Goal: Information Seeking & Learning: Learn about a topic

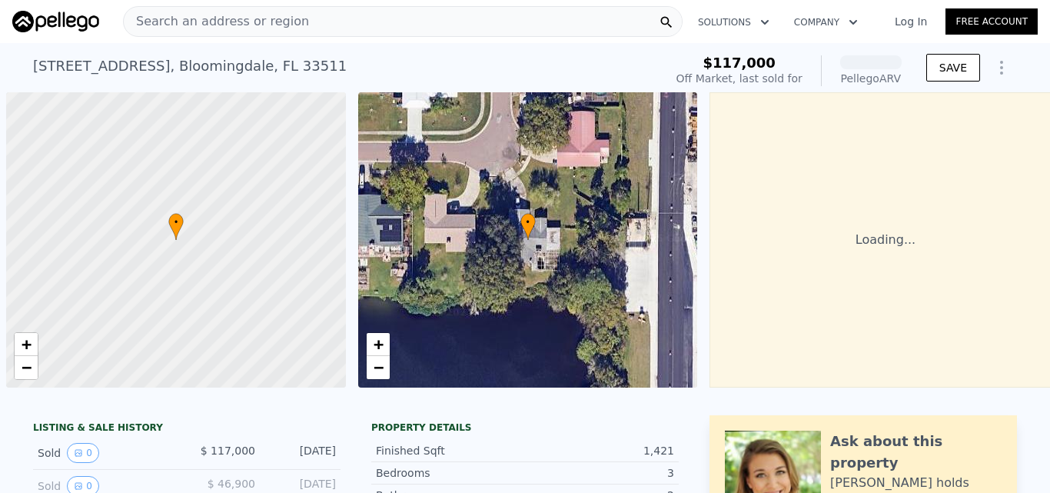
scroll to position [0, 6]
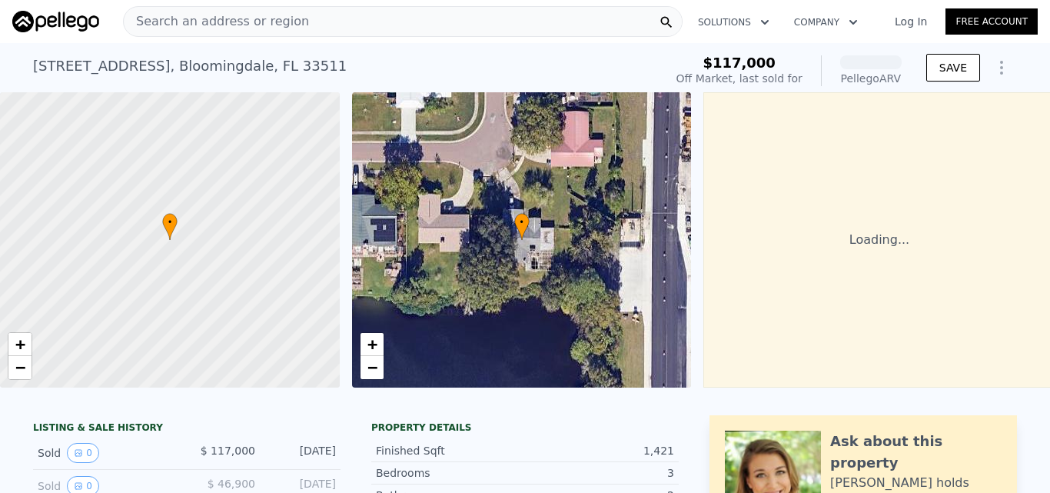
click at [312, 18] on div "Search an address or region" at bounding box center [403, 21] width 560 height 31
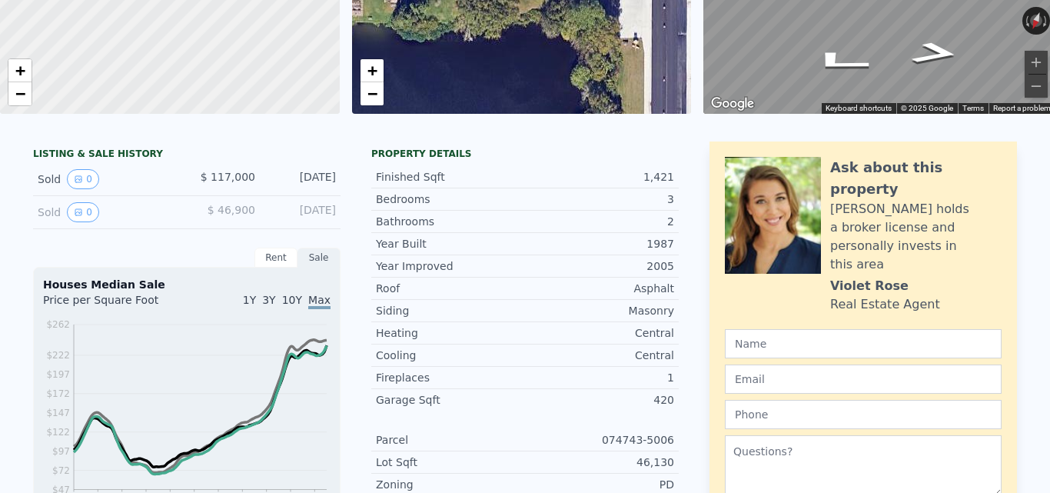
scroll to position [62, 0]
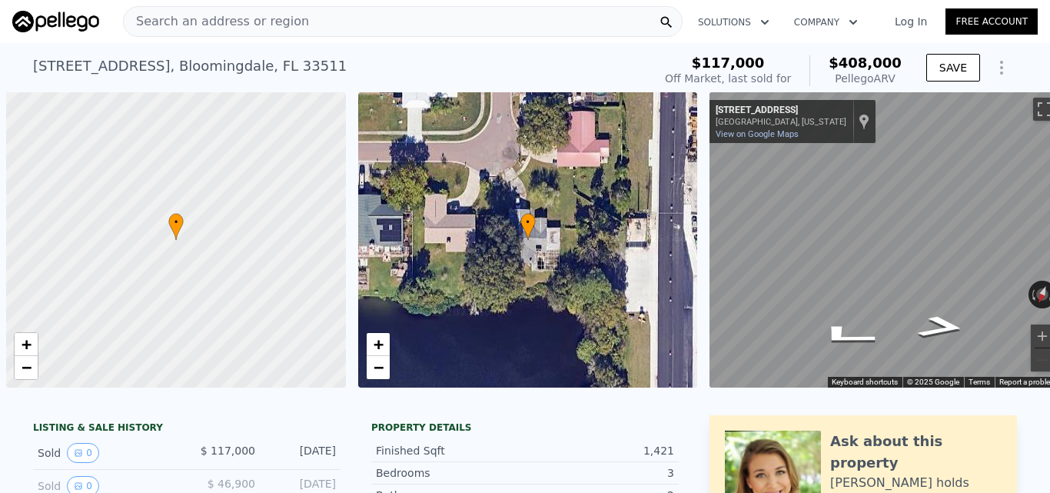
scroll to position [0, 6]
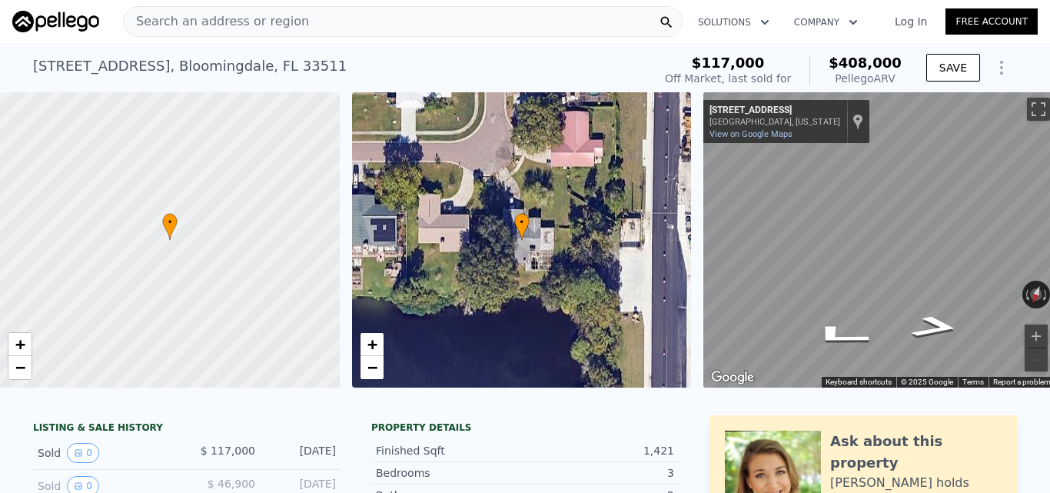
click at [191, 22] on span "Search an address or region" at bounding box center [216, 21] width 185 height 18
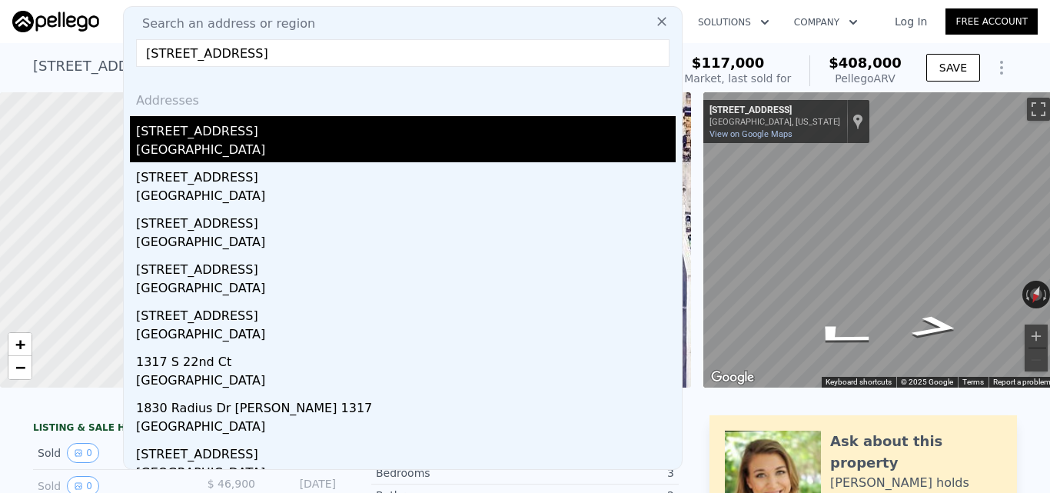
type input "[STREET_ADDRESS]"
click at [222, 138] on div "[STREET_ADDRESS]" at bounding box center [406, 128] width 540 height 25
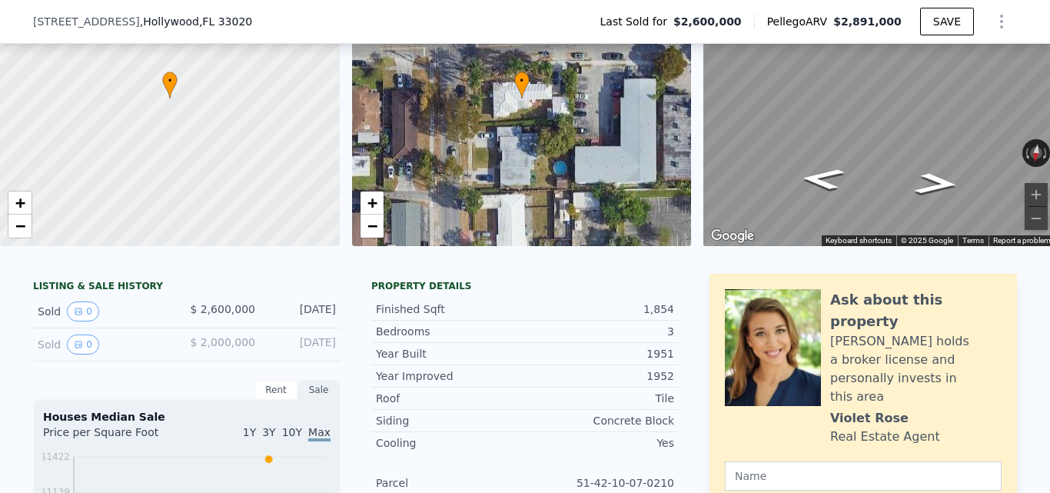
scroll to position [112, 0]
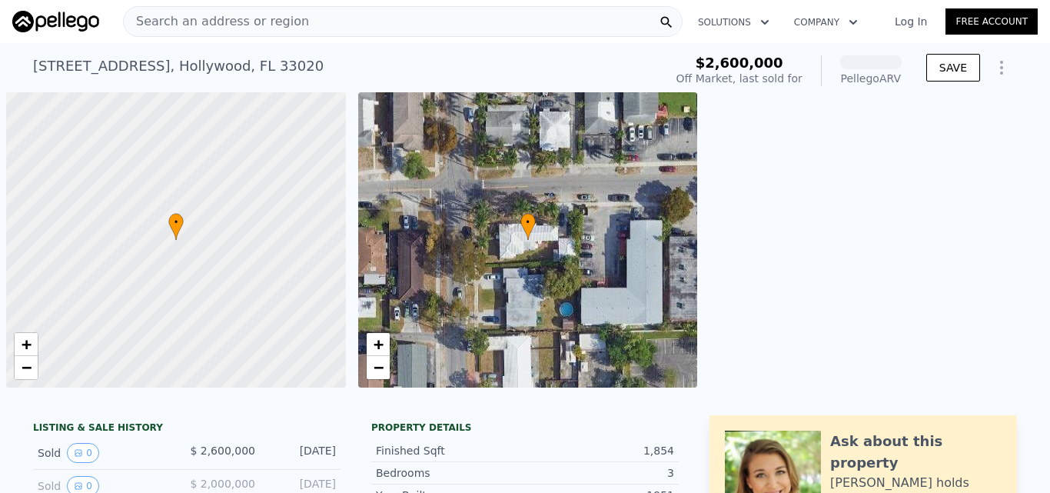
scroll to position [0, 6]
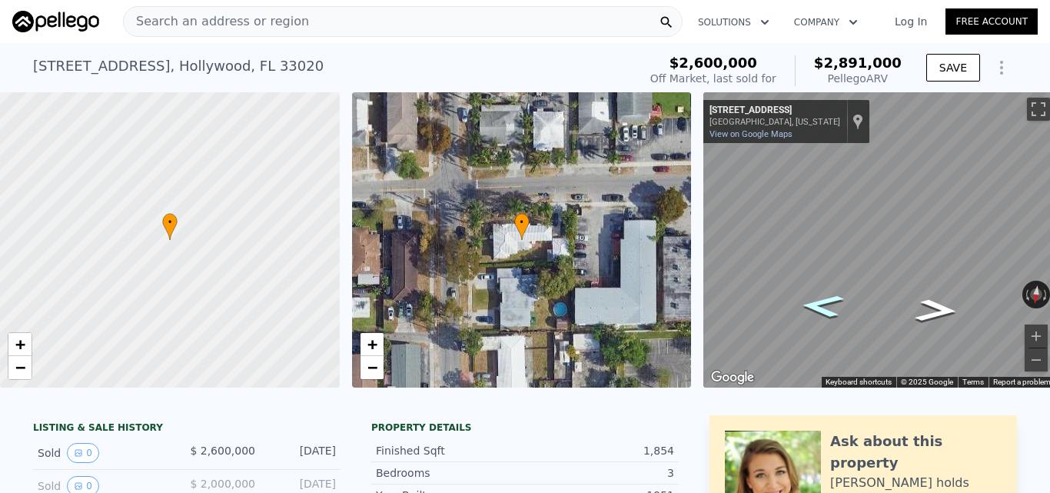
click at [857, 299] on icon "Go East, Cleveland St" at bounding box center [823, 306] width 80 height 34
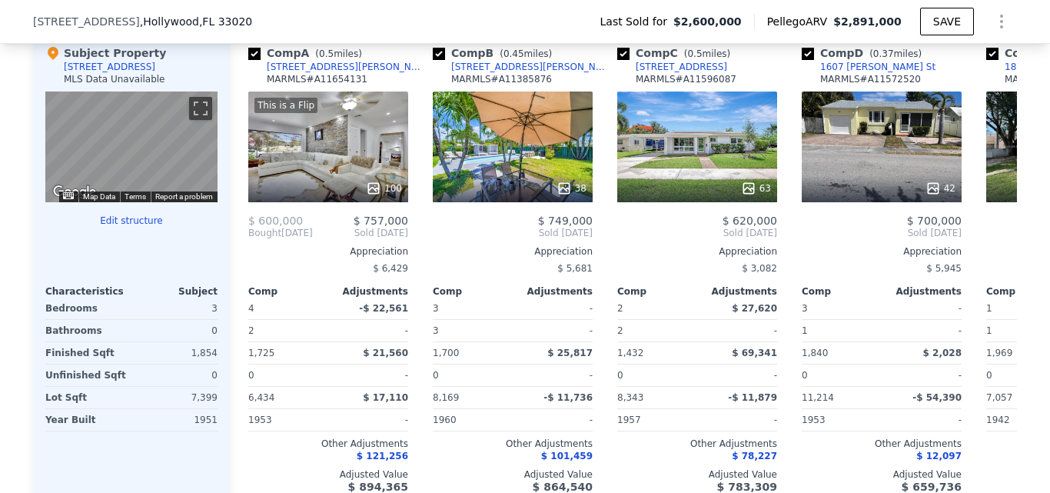
scroll to position [1538, 0]
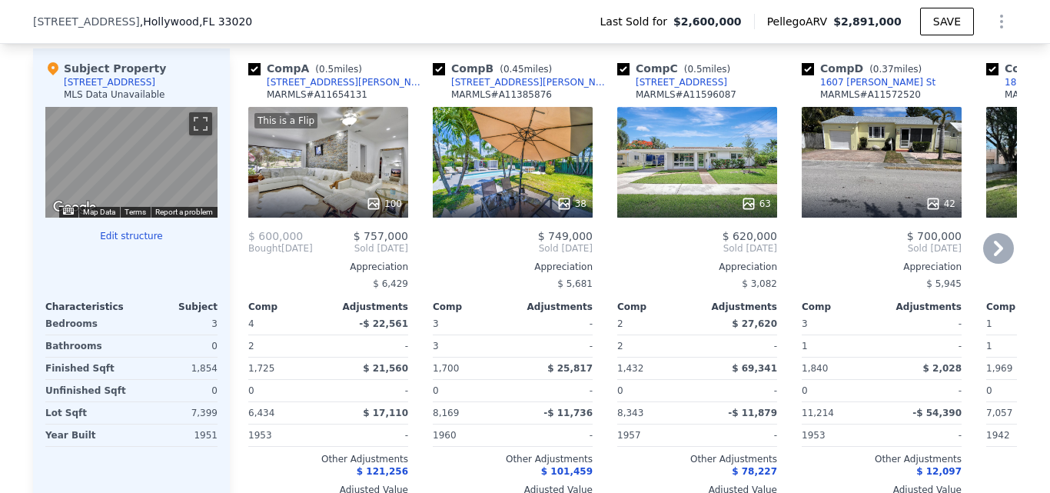
click at [330, 203] on div at bounding box center [328, 204] width 160 height 28
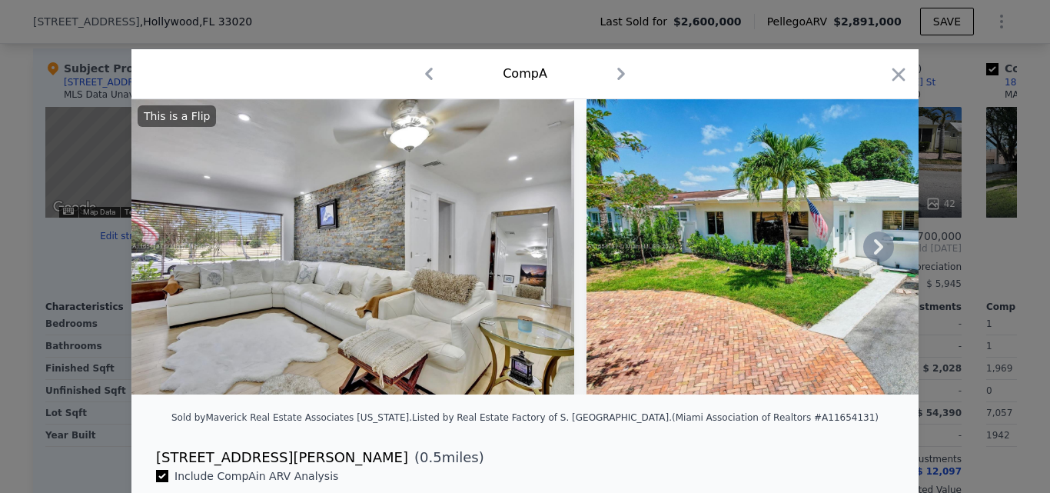
click at [876, 262] on icon at bounding box center [878, 246] width 31 height 31
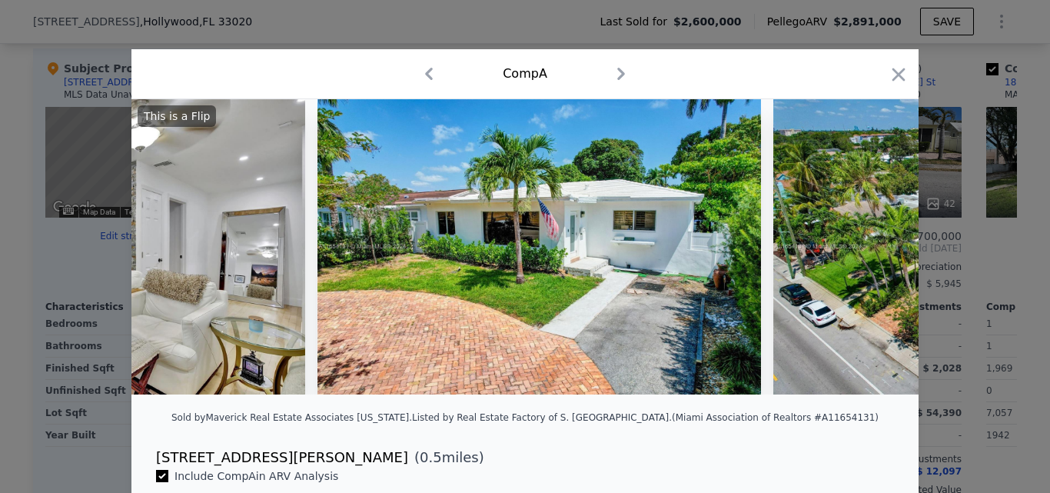
scroll to position [0, 369]
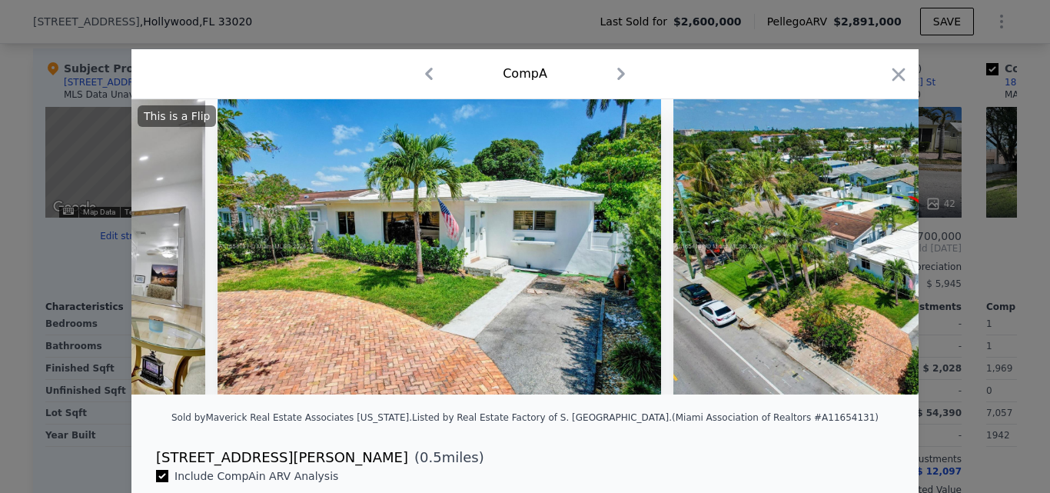
click at [876, 267] on div "This is a Flip" at bounding box center [524, 246] width 787 height 295
click at [891, 79] on icon "button" at bounding box center [899, 75] width 22 height 22
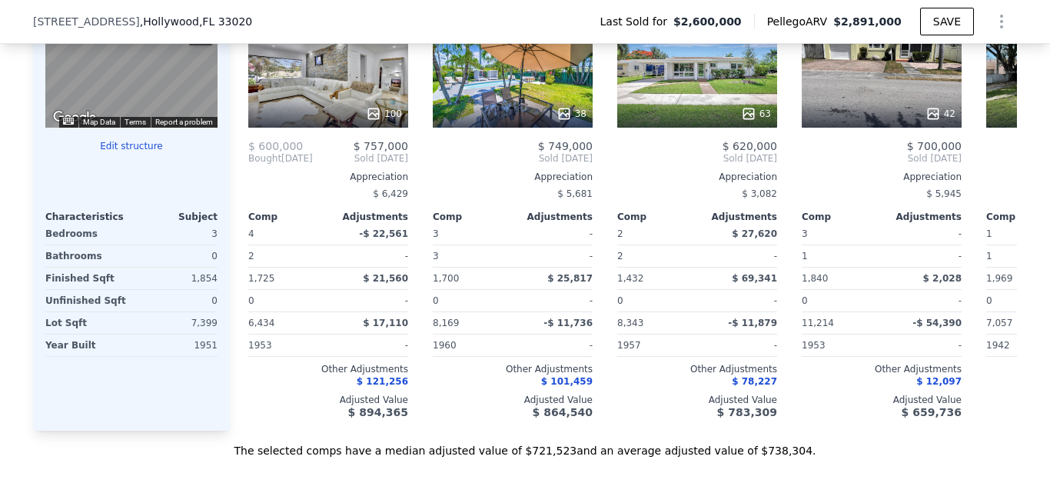
scroll to position [1498, 0]
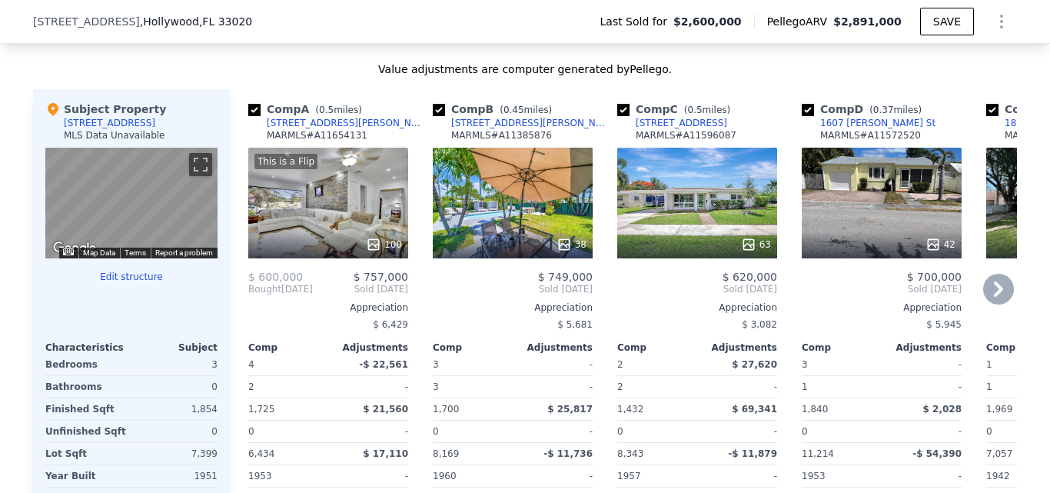
click at [989, 302] on icon at bounding box center [998, 289] width 31 height 31
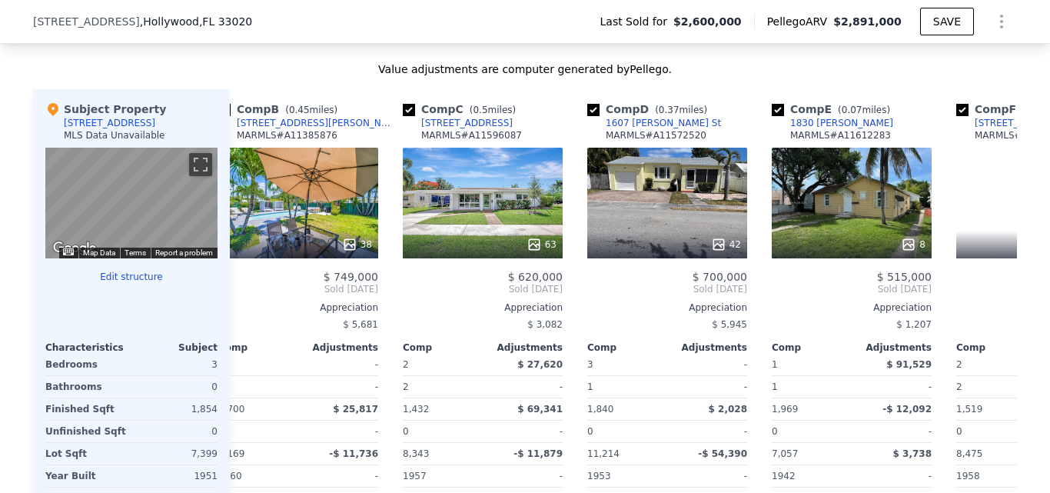
scroll to position [0, 369]
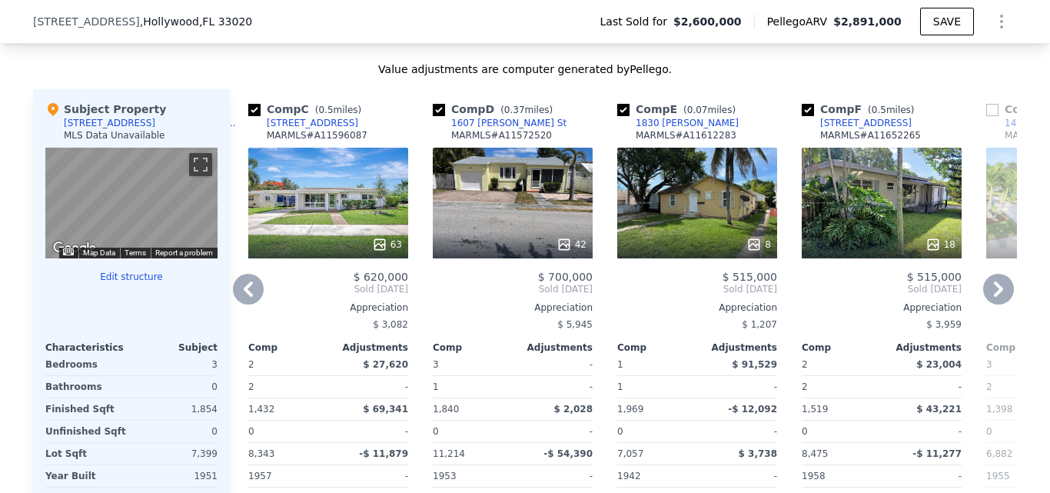
click at [461, 213] on div "42" at bounding box center [513, 203] width 160 height 111
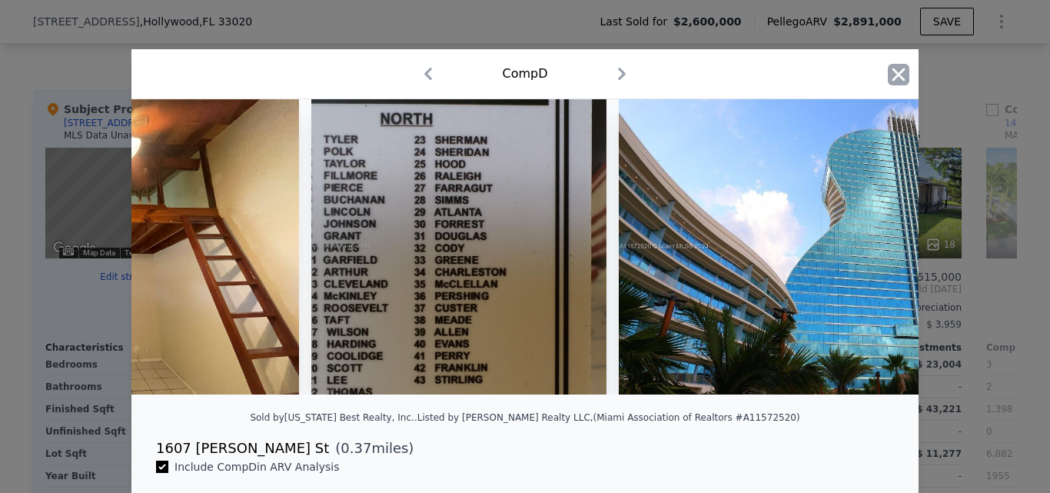
click at [888, 69] on icon "button" at bounding box center [899, 75] width 22 height 22
